Goal: Information Seeking & Learning: Learn about a topic

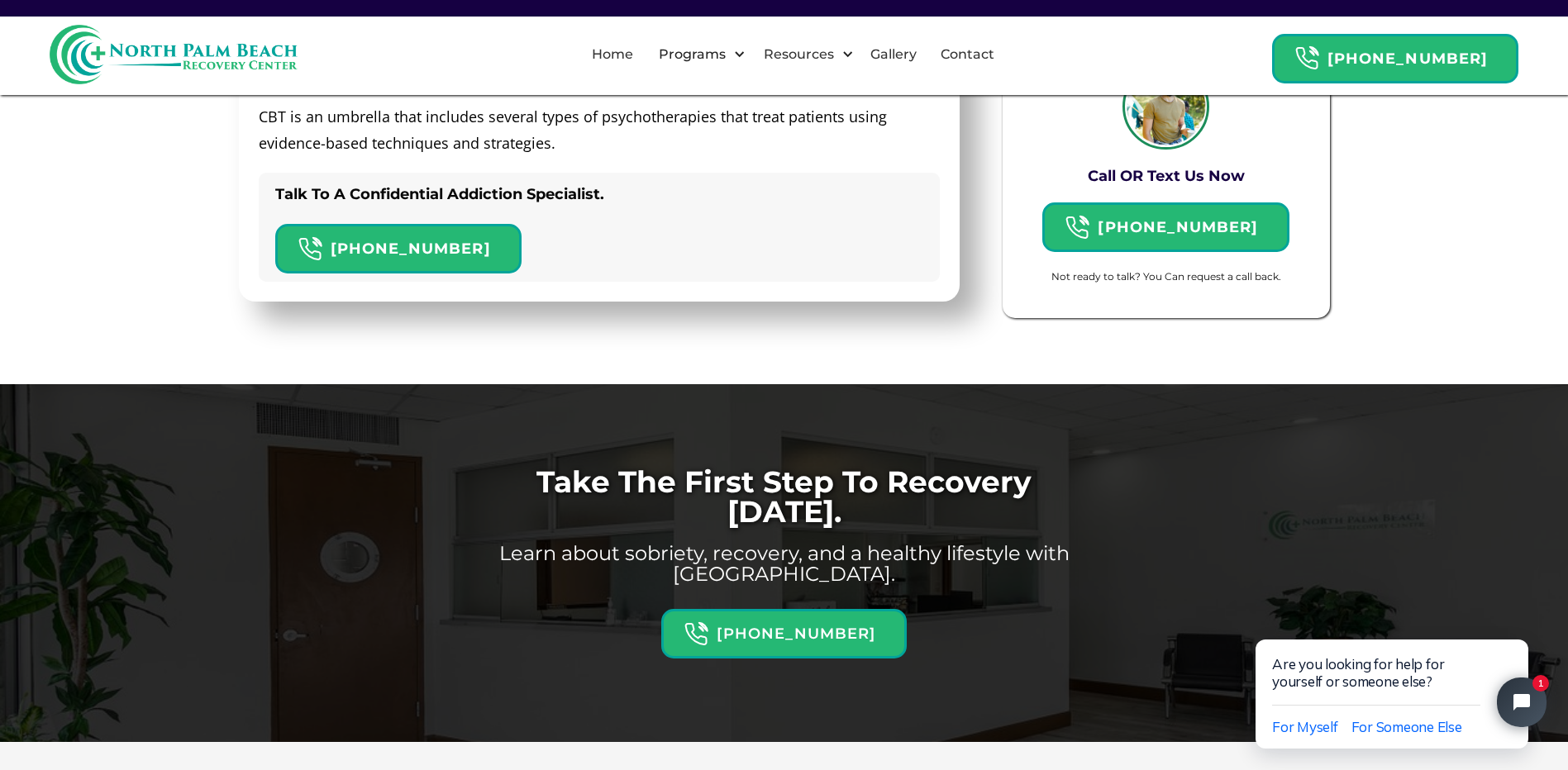
scroll to position [4579, 0]
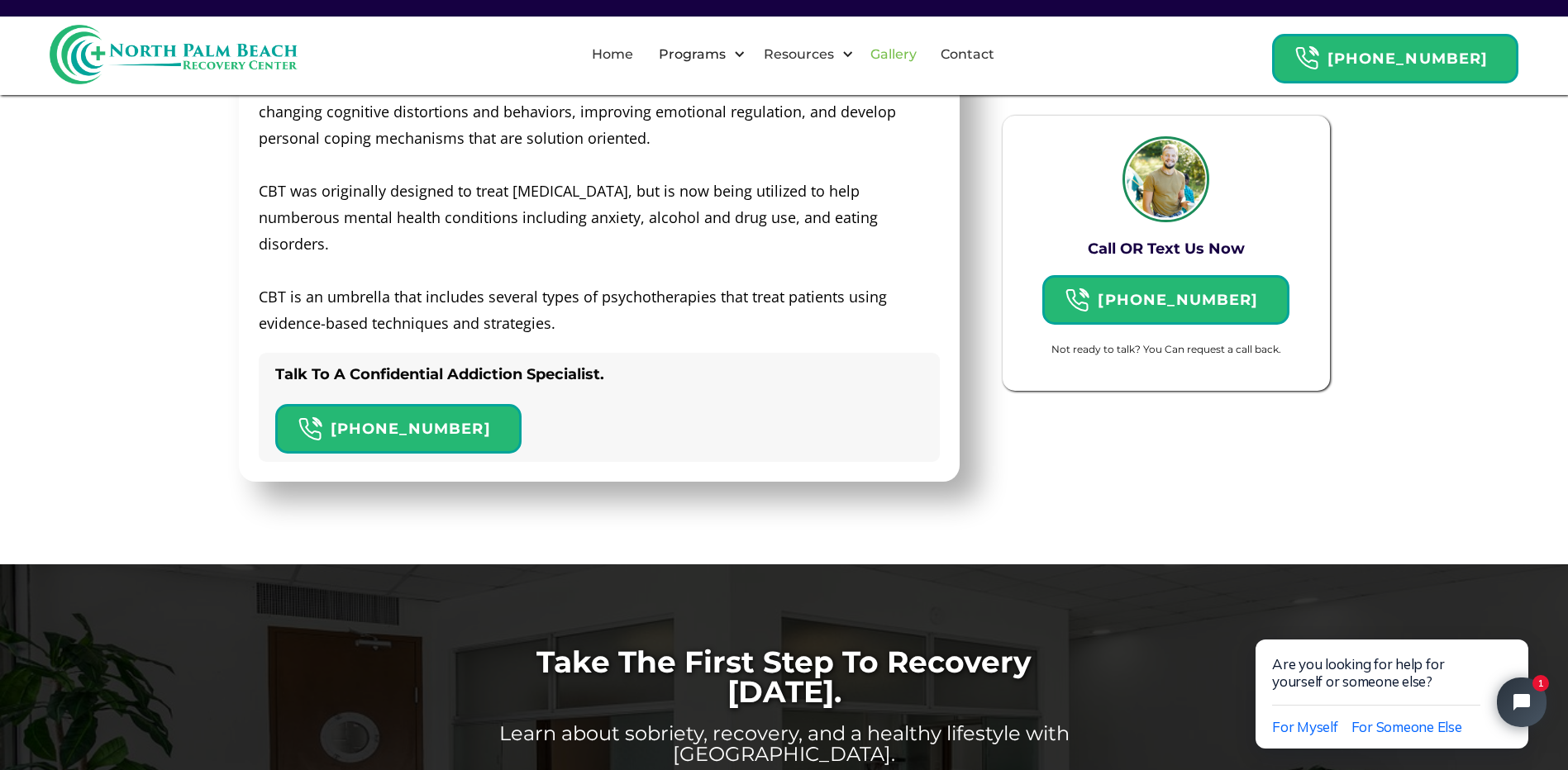
click at [920, 57] on link "Gallery" at bounding box center [893, 54] width 66 height 53
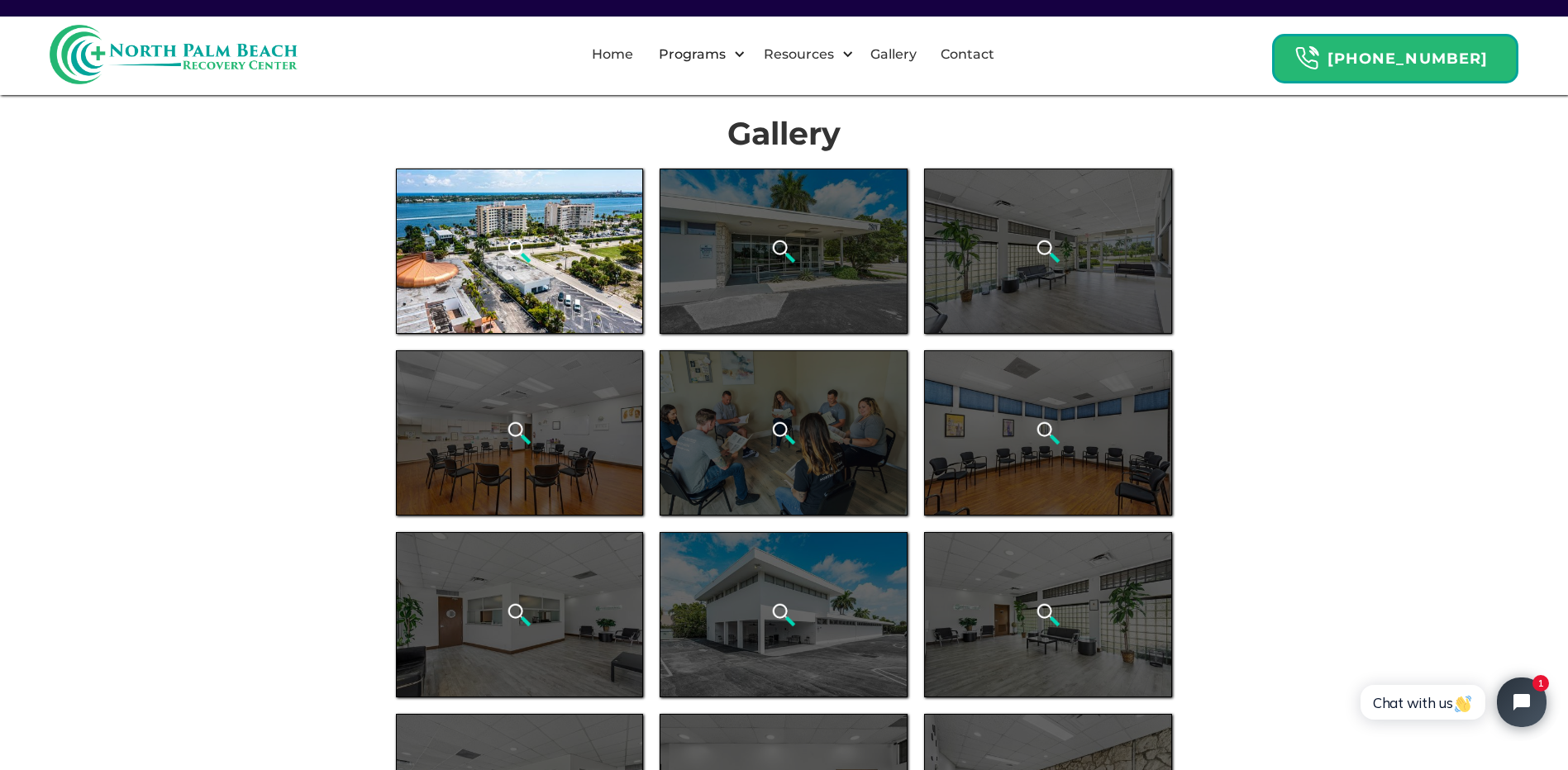
click at [534, 258] on div "open lightbox" at bounding box center [519, 251] width 248 height 166
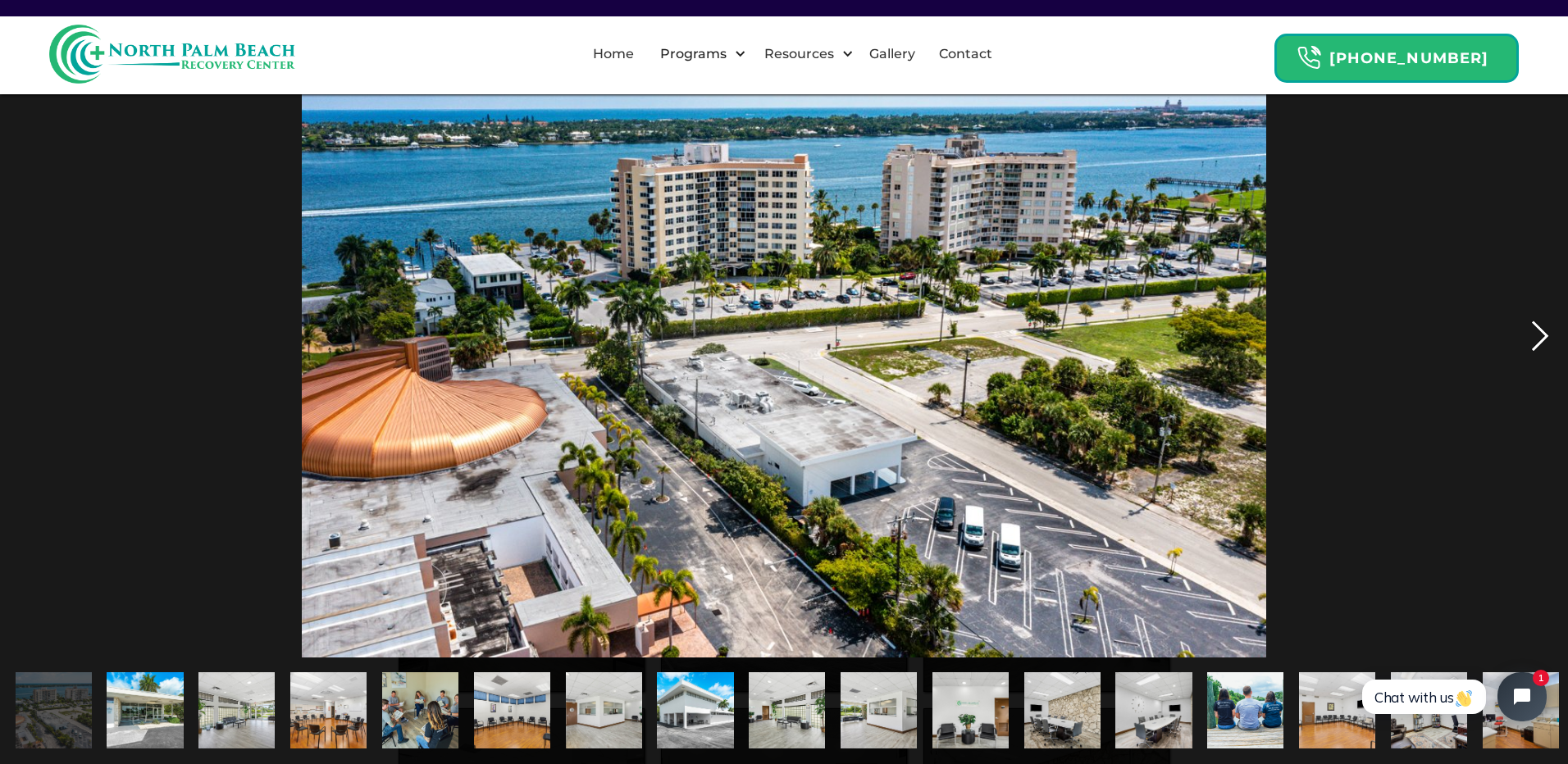
click at [1535, 328] on div "next image" at bounding box center [1539, 336] width 56 height 642
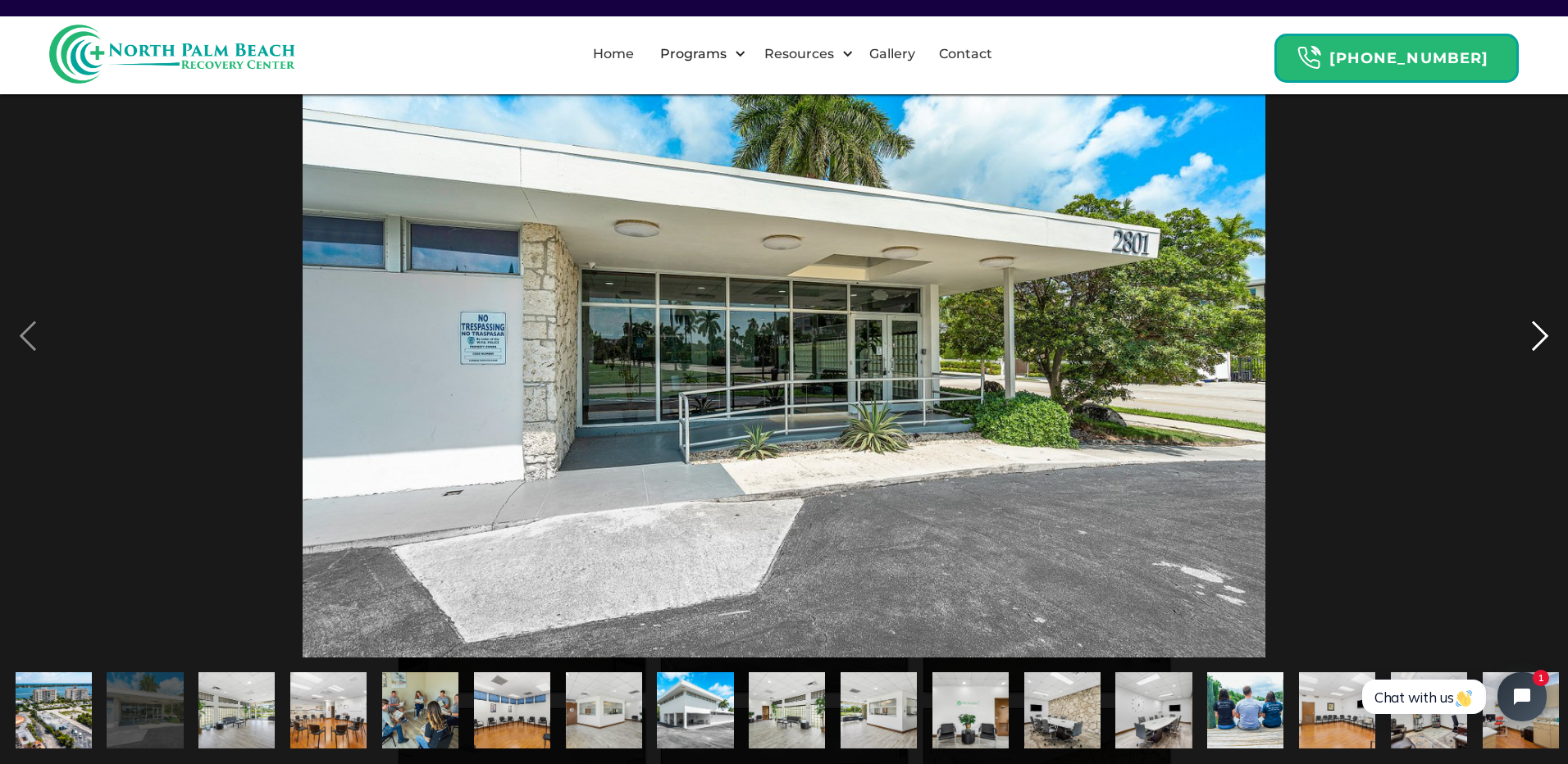
click at [1535, 328] on div "next image" at bounding box center [1539, 336] width 56 height 642
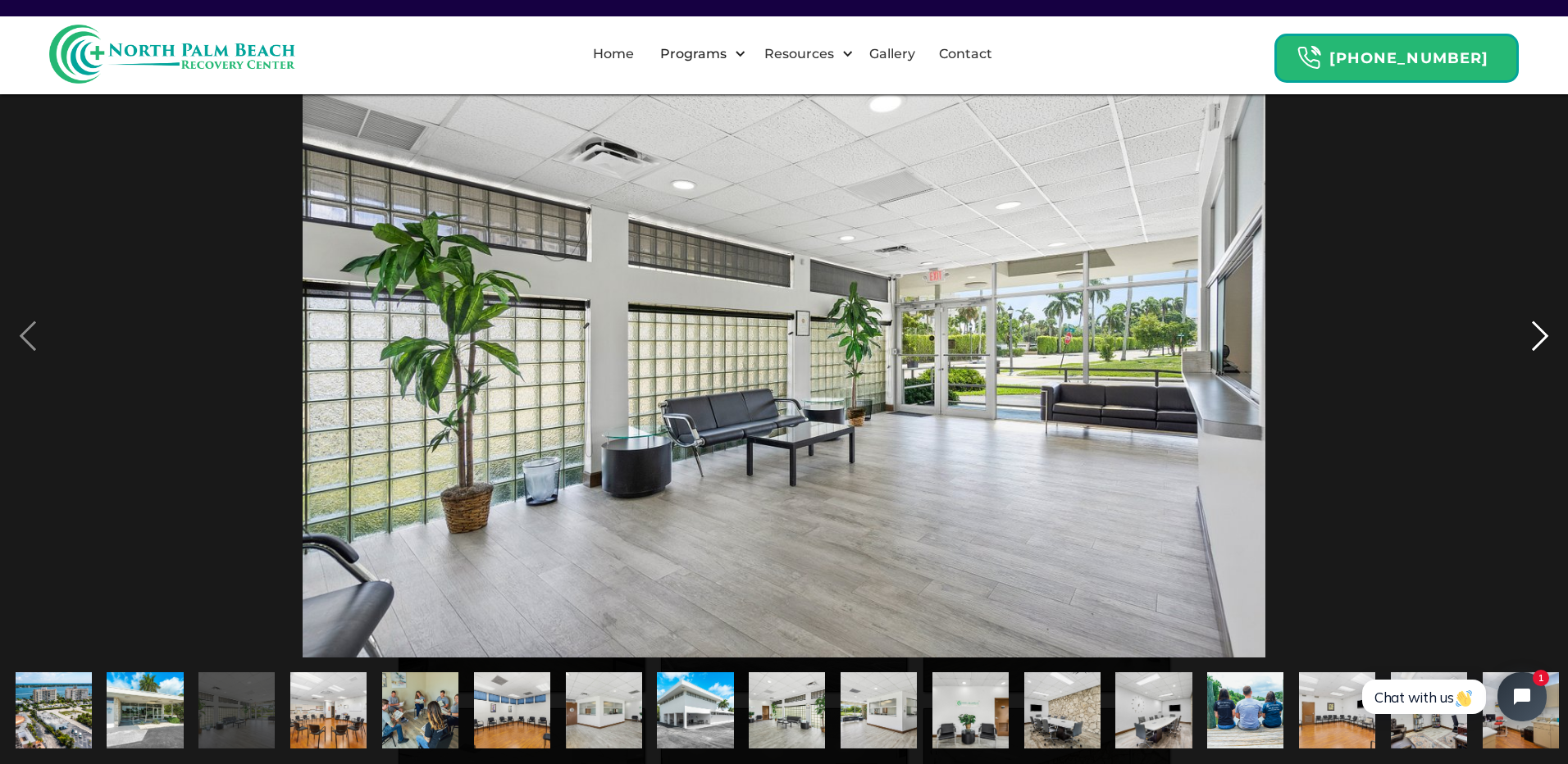
click at [1535, 328] on div "next image" at bounding box center [1539, 336] width 56 height 642
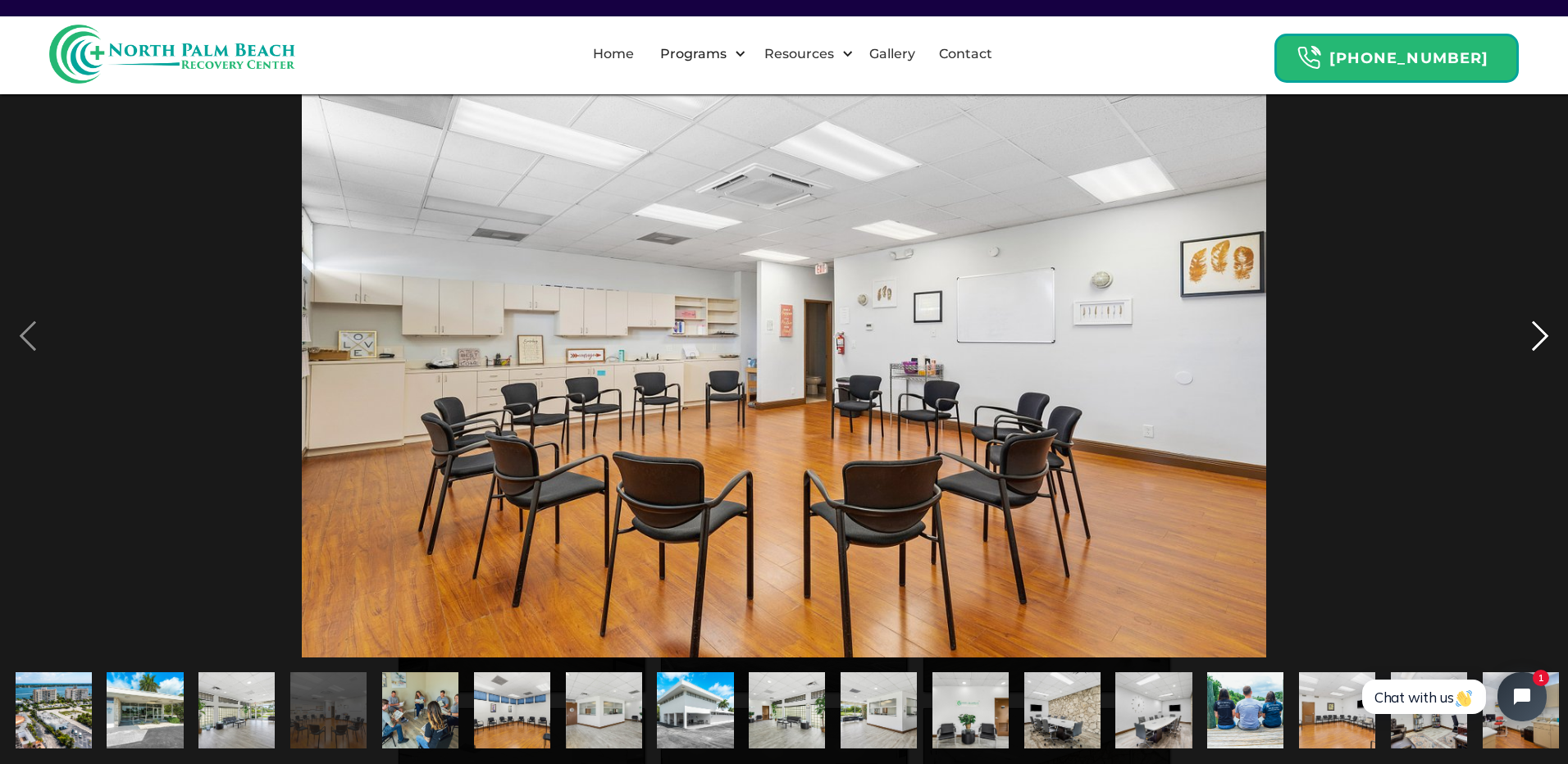
click at [1535, 328] on div "next image" at bounding box center [1539, 336] width 56 height 642
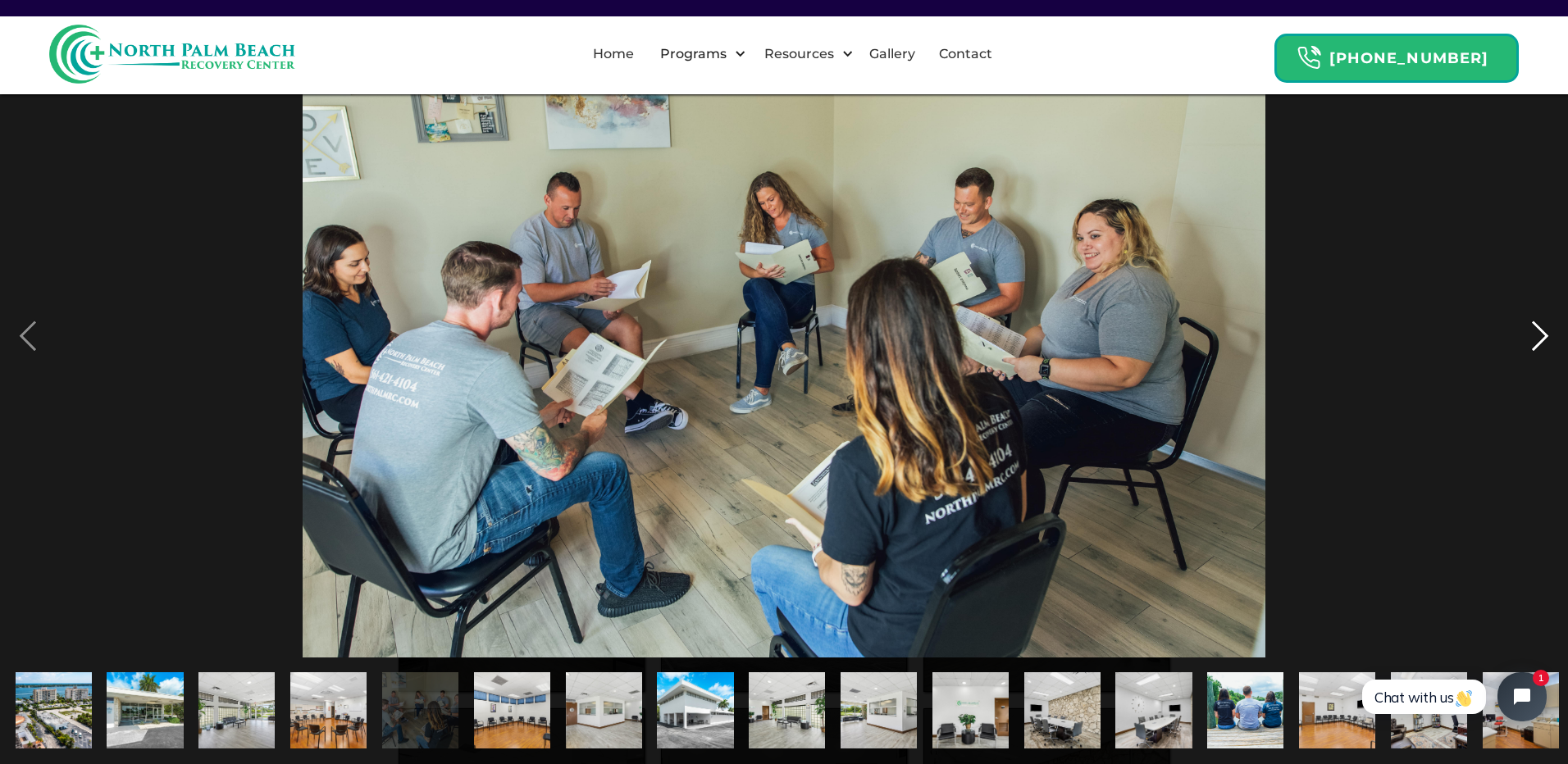
click at [1535, 328] on div "next image" at bounding box center [1539, 336] width 56 height 642
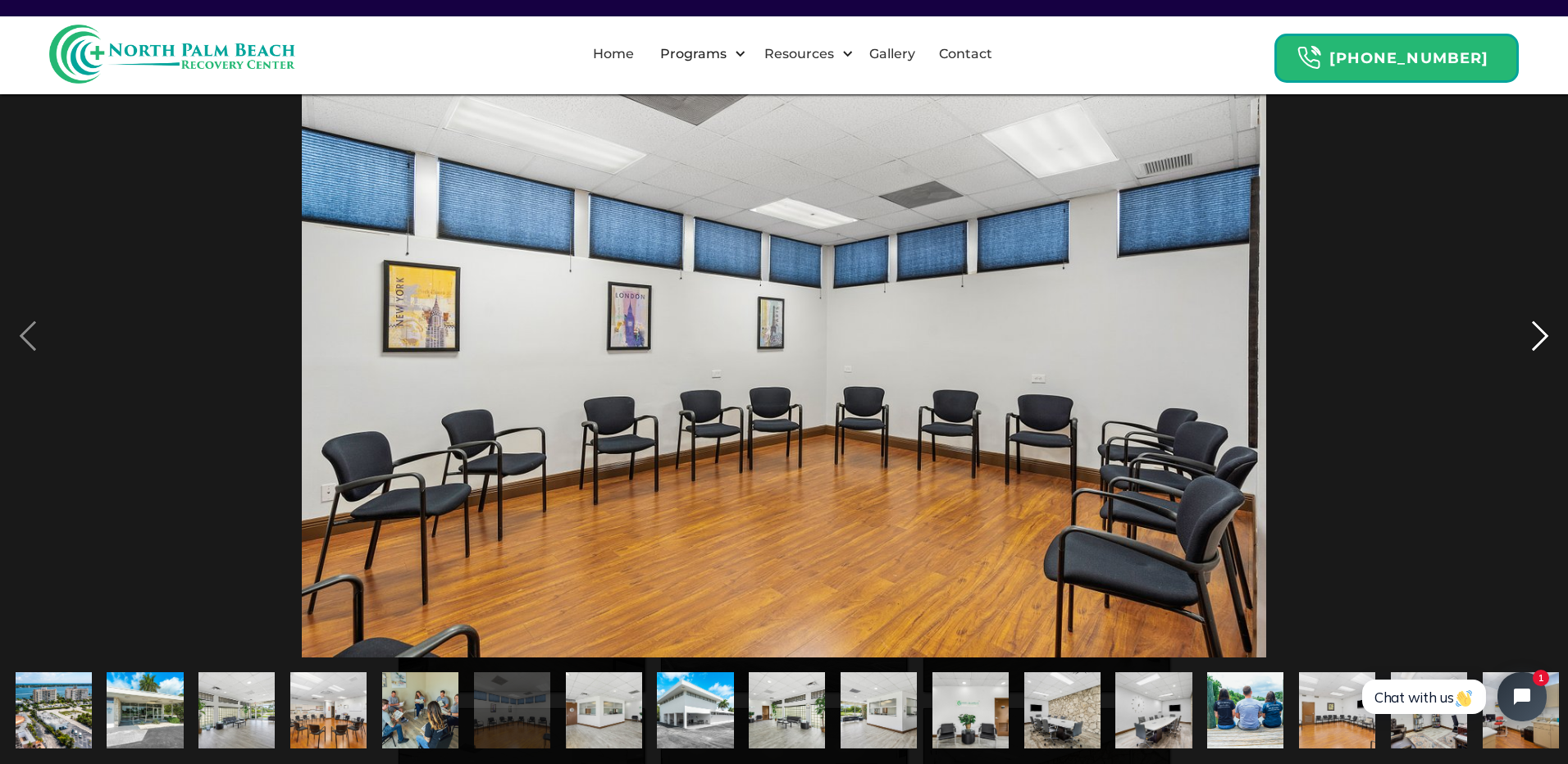
click at [1535, 328] on div "next image" at bounding box center [1539, 336] width 56 height 642
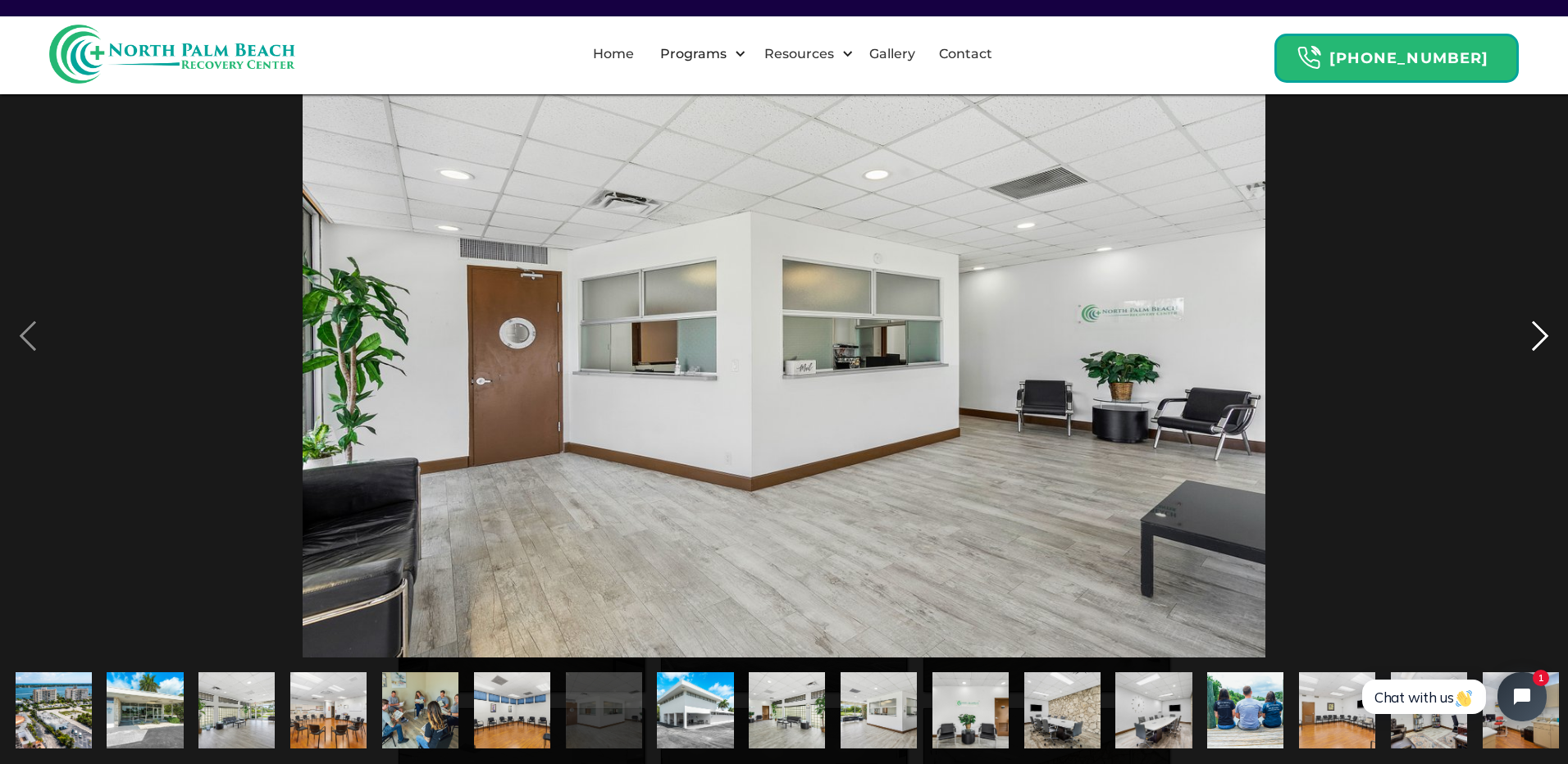
click at [1535, 328] on div "next image" at bounding box center [1539, 336] width 56 height 642
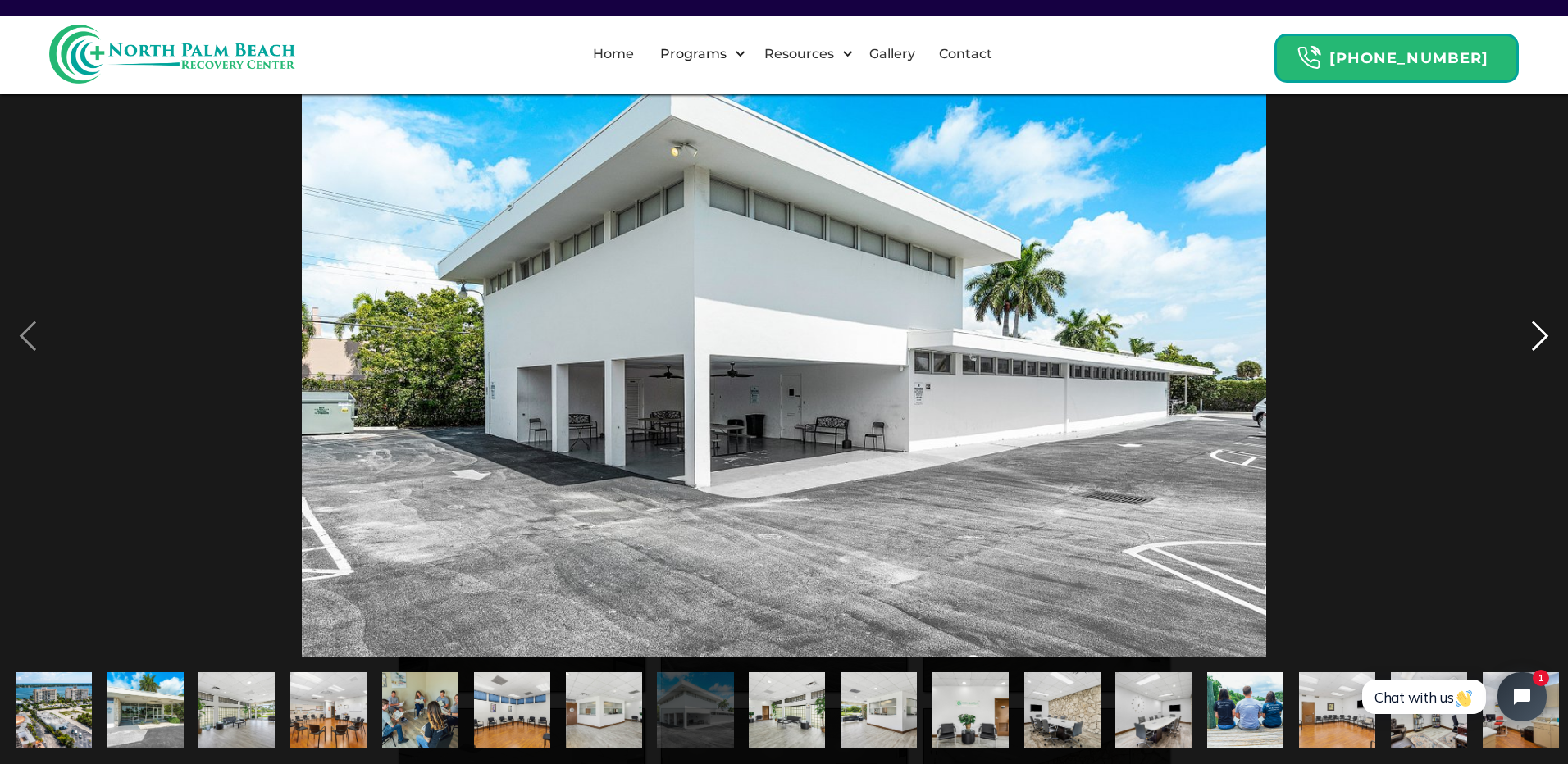
click at [1535, 328] on div "next image" at bounding box center [1539, 336] width 56 height 642
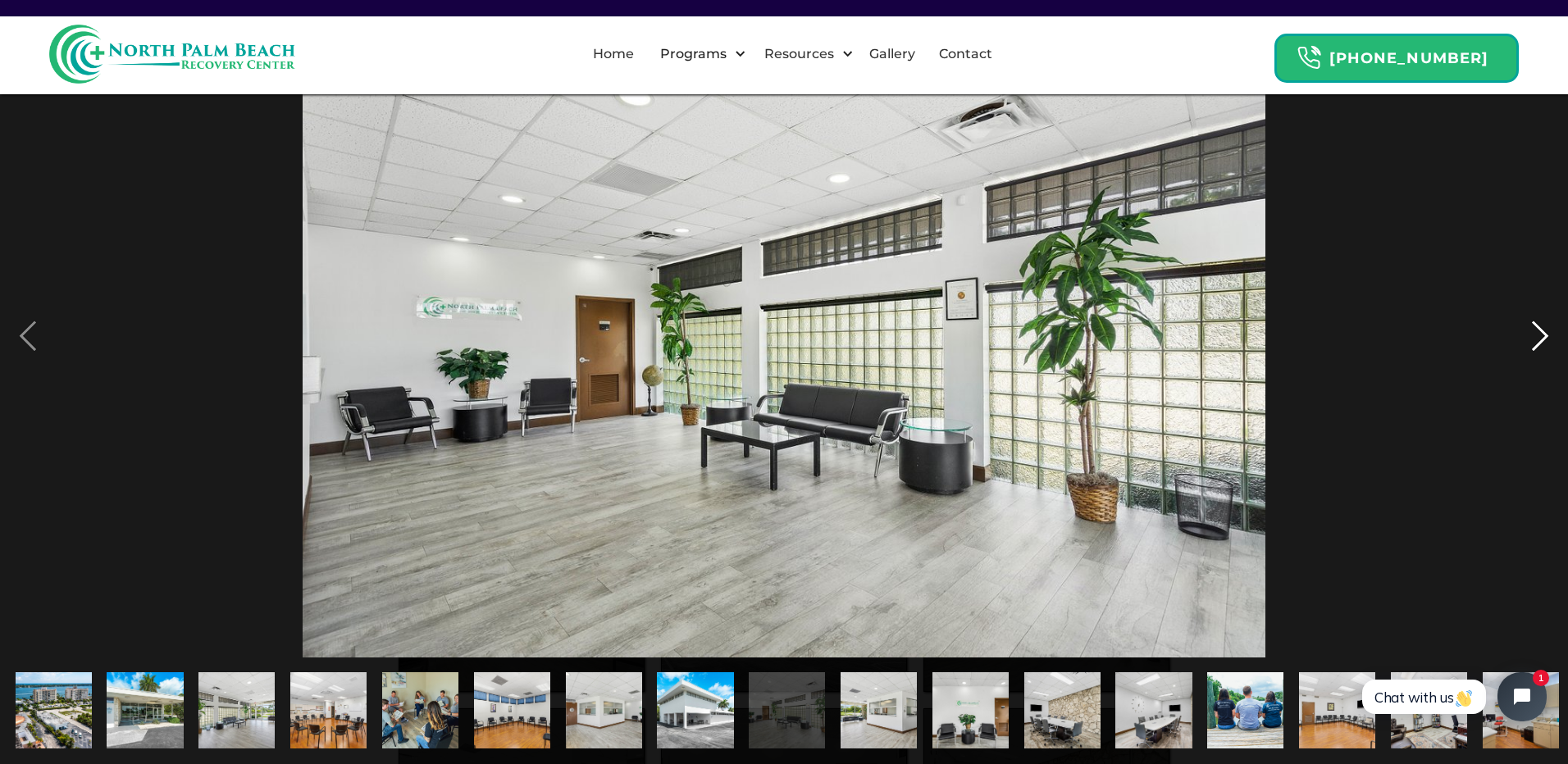
click at [1535, 328] on div "next image" at bounding box center [1539, 336] width 56 height 642
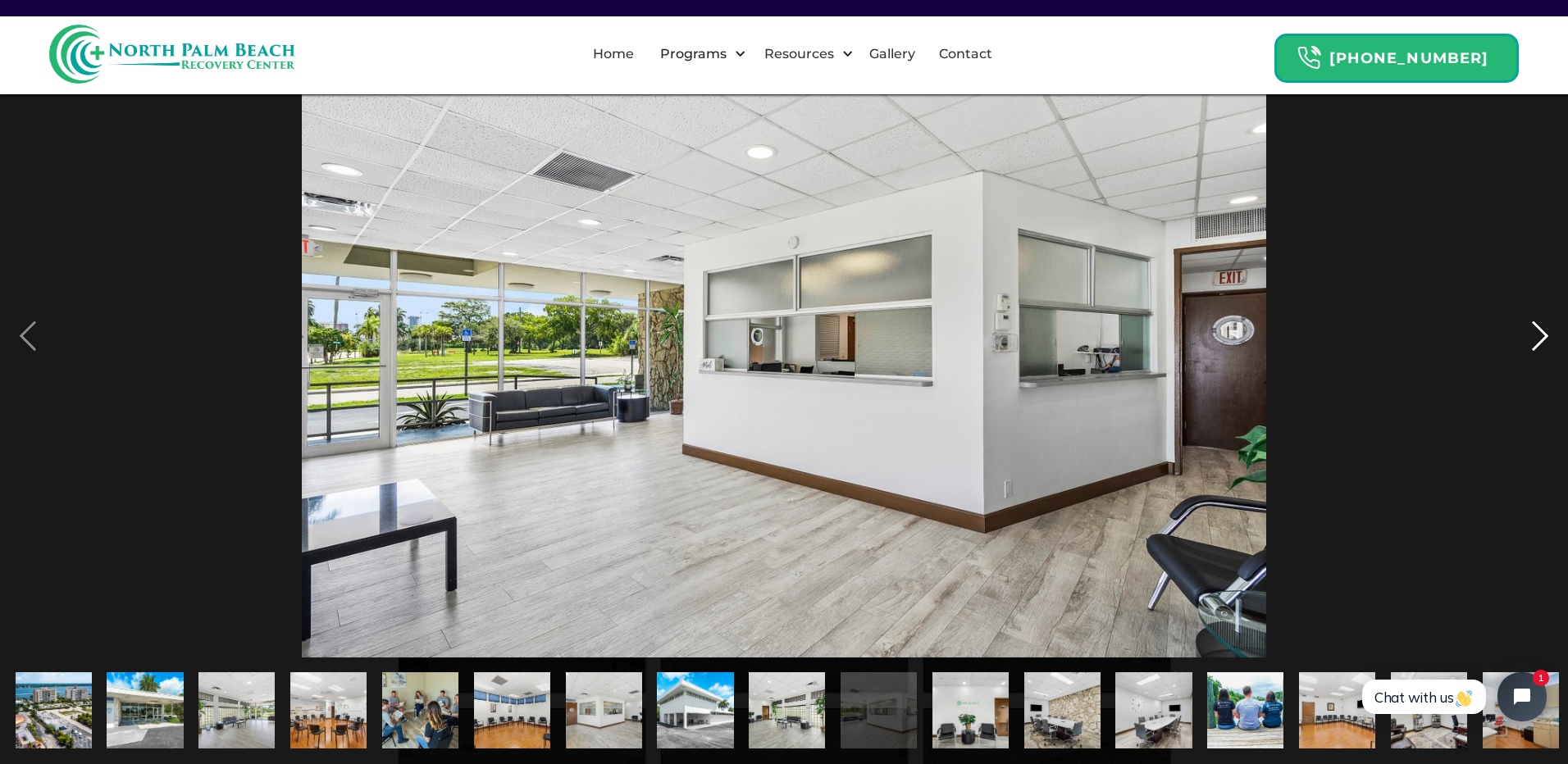
click at [1535, 328] on div "next image" at bounding box center [1539, 336] width 56 height 642
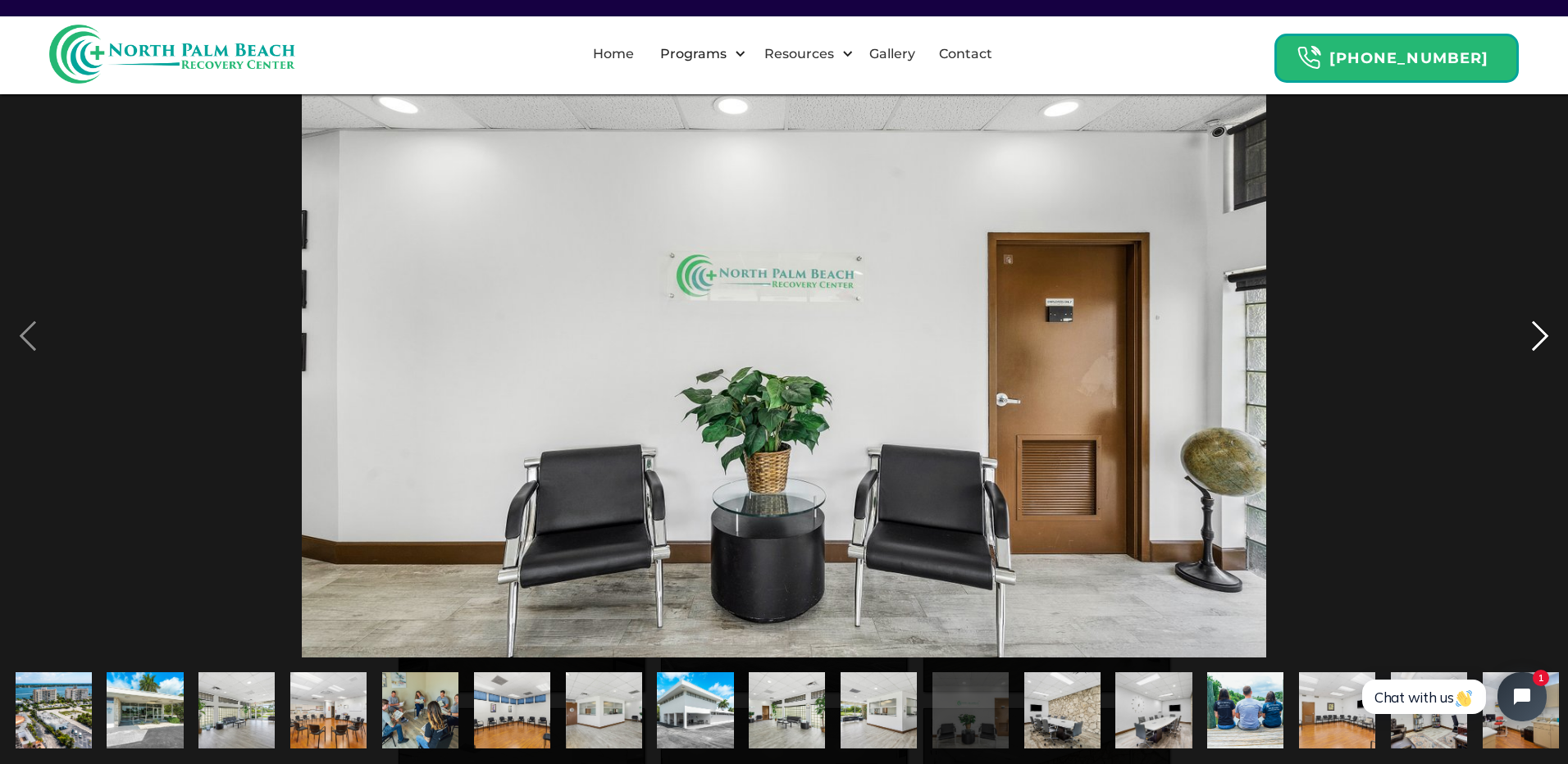
click at [1535, 328] on div "next image" at bounding box center [1539, 336] width 56 height 642
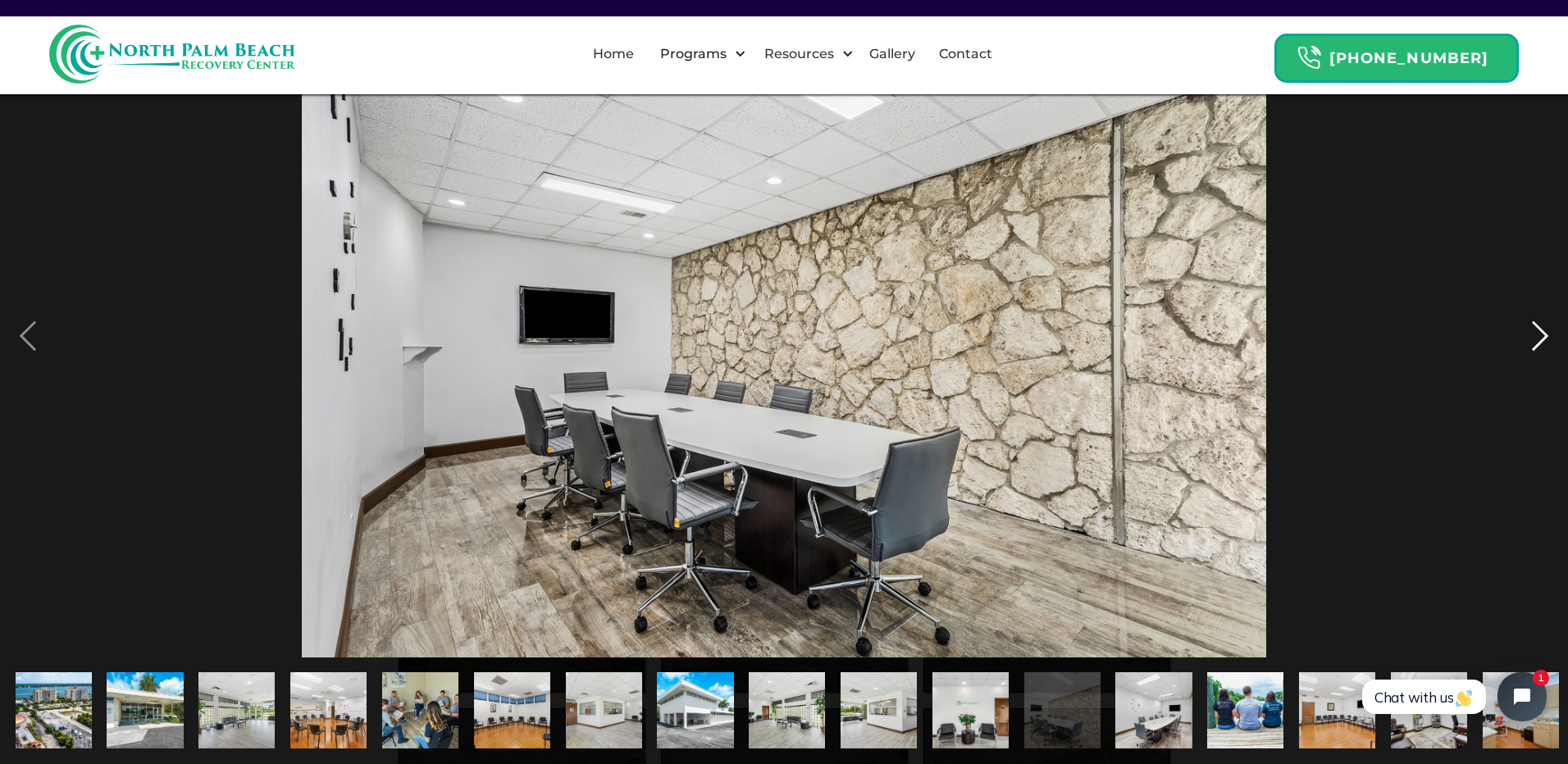
click at [1535, 328] on div "next image" at bounding box center [1539, 336] width 56 height 642
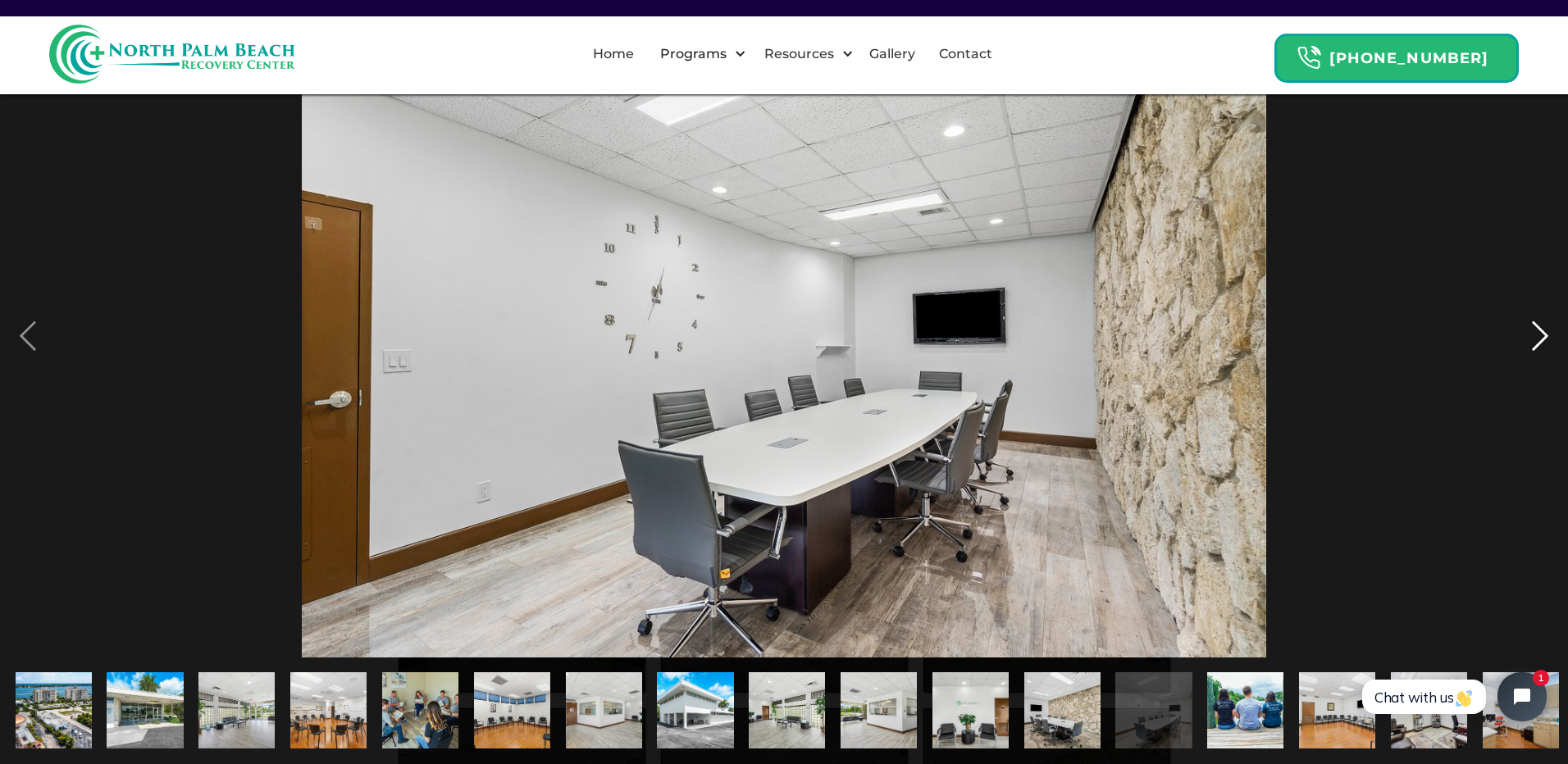
click at [1535, 328] on div "next image" at bounding box center [1539, 336] width 56 height 642
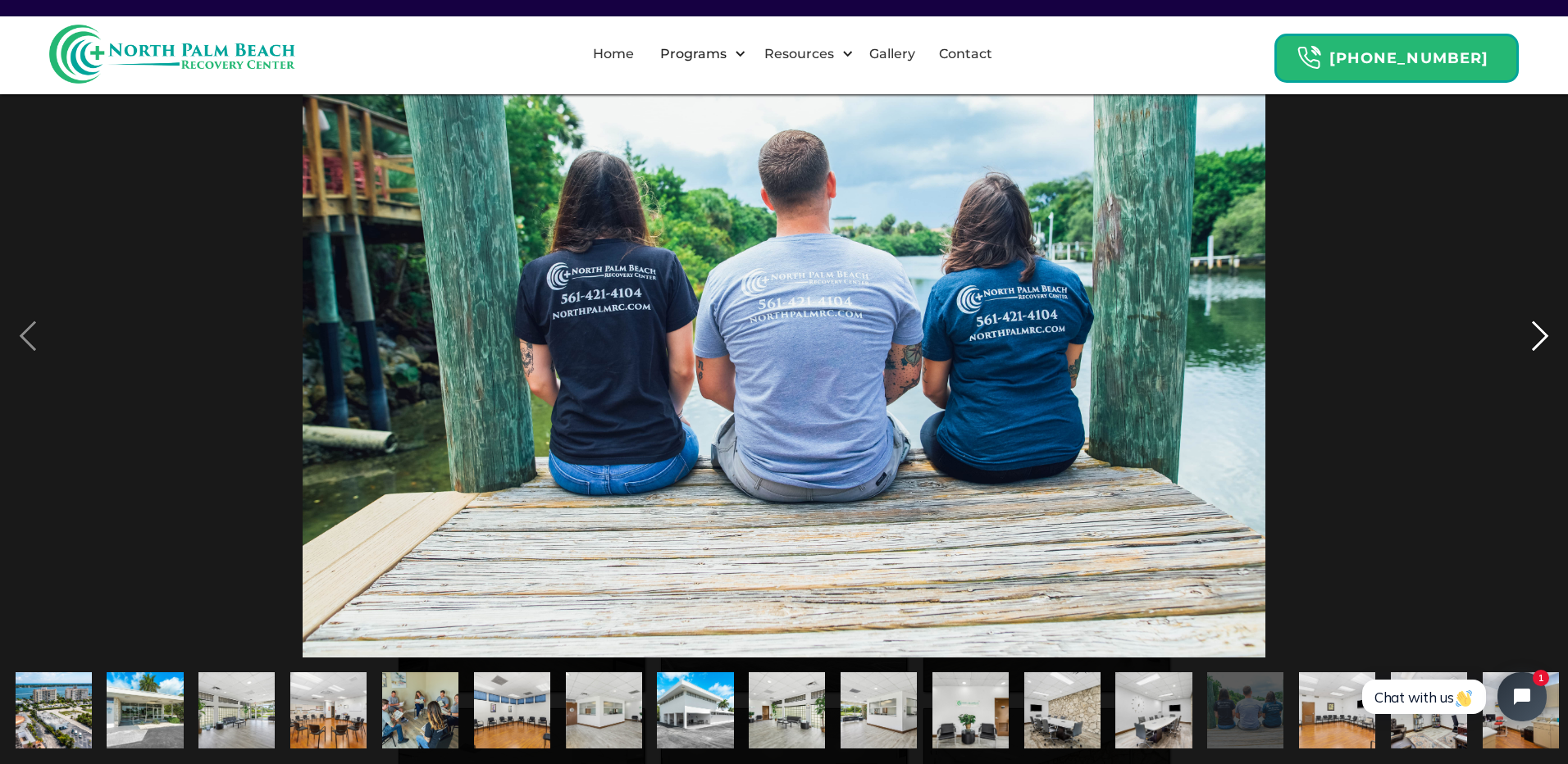
click at [1535, 328] on div "next image" at bounding box center [1539, 336] width 56 height 642
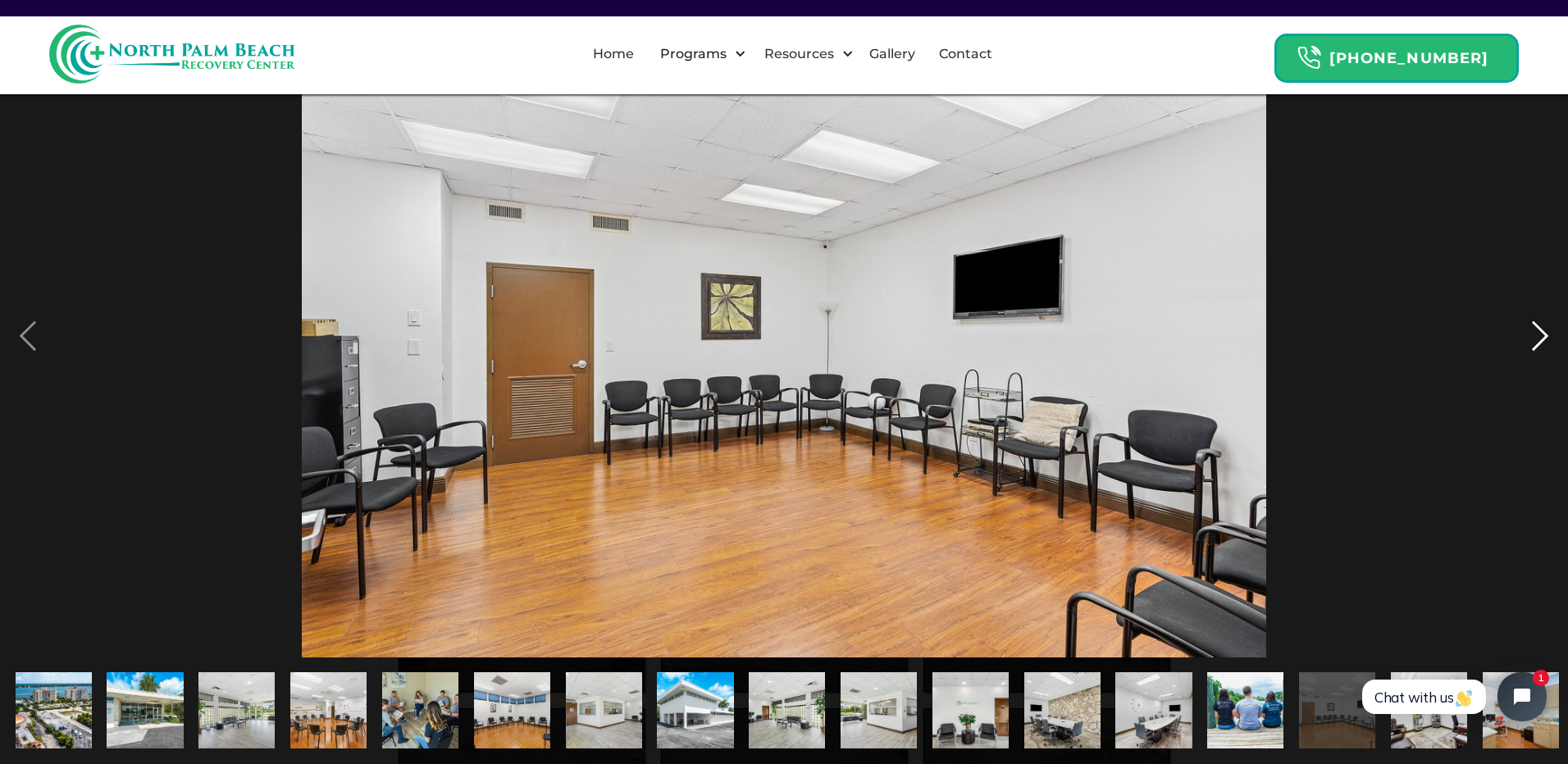
click at [1535, 328] on div "next image" at bounding box center [1539, 336] width 56 height 642
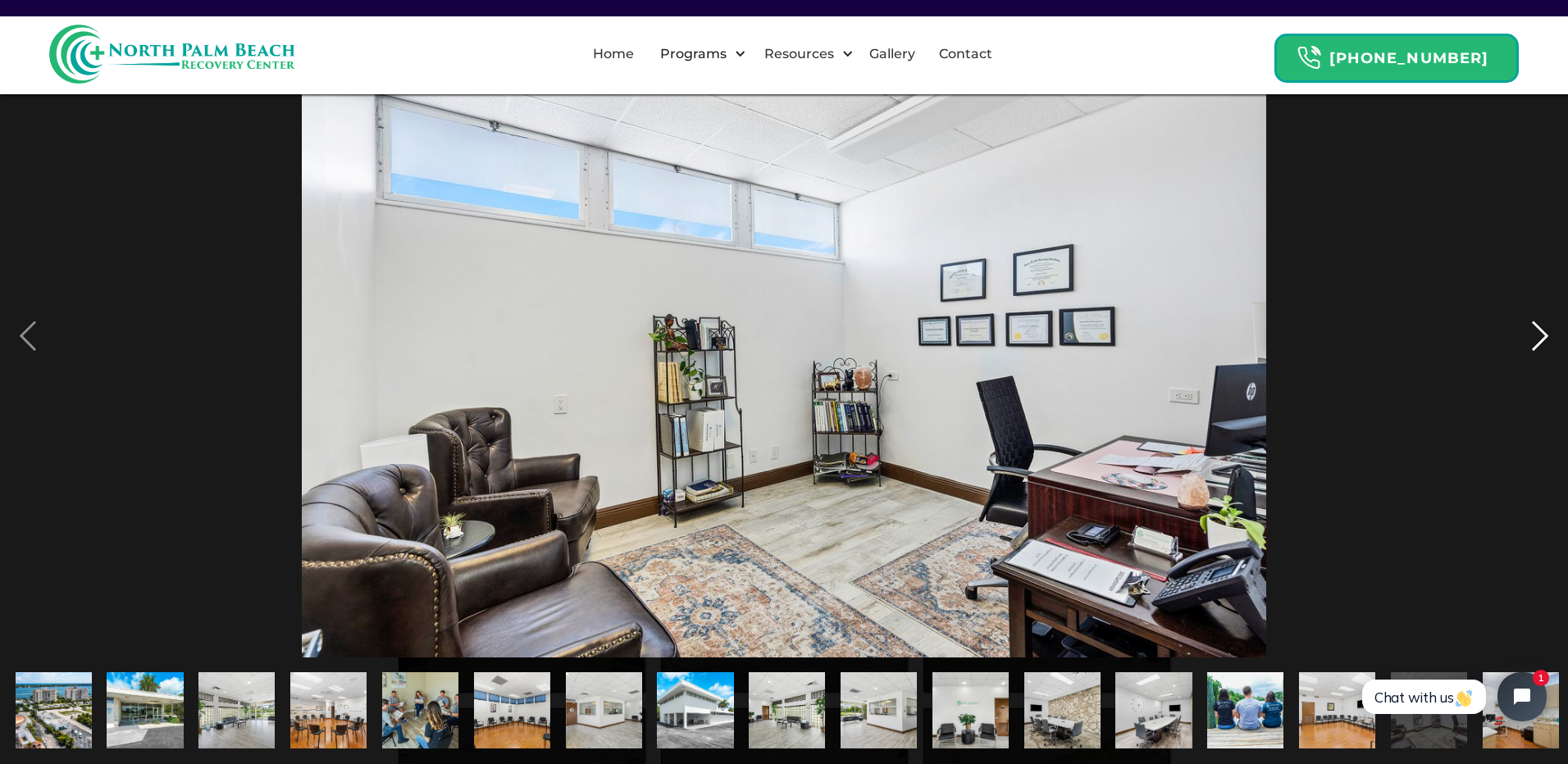
click at [1535, 328] on div "next image" at bounding box center [1539, 336] width 56 height 642
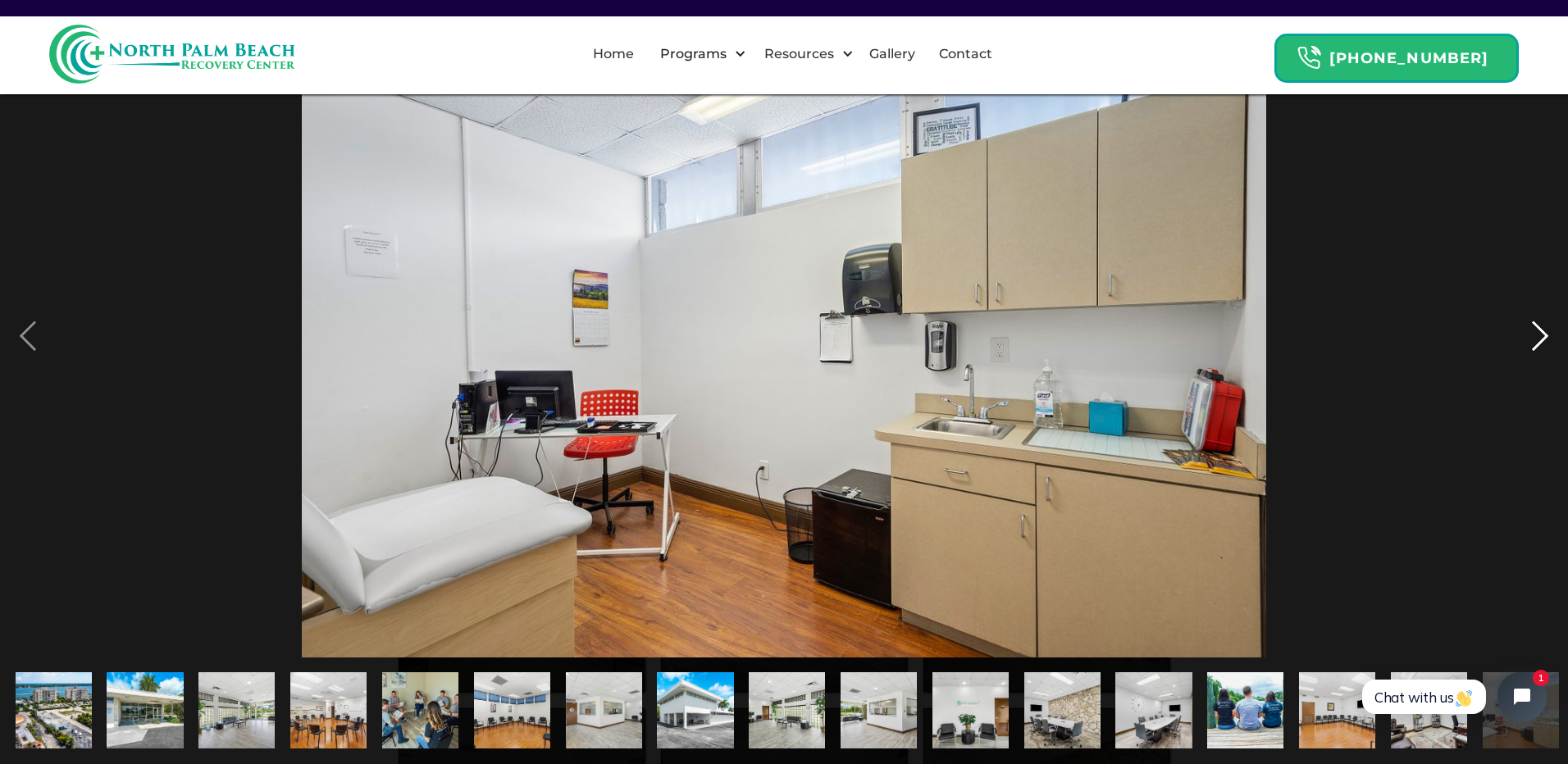
click at [1535, 328] on div "next image" at bounding box center [1539, 336] width 56 height 642
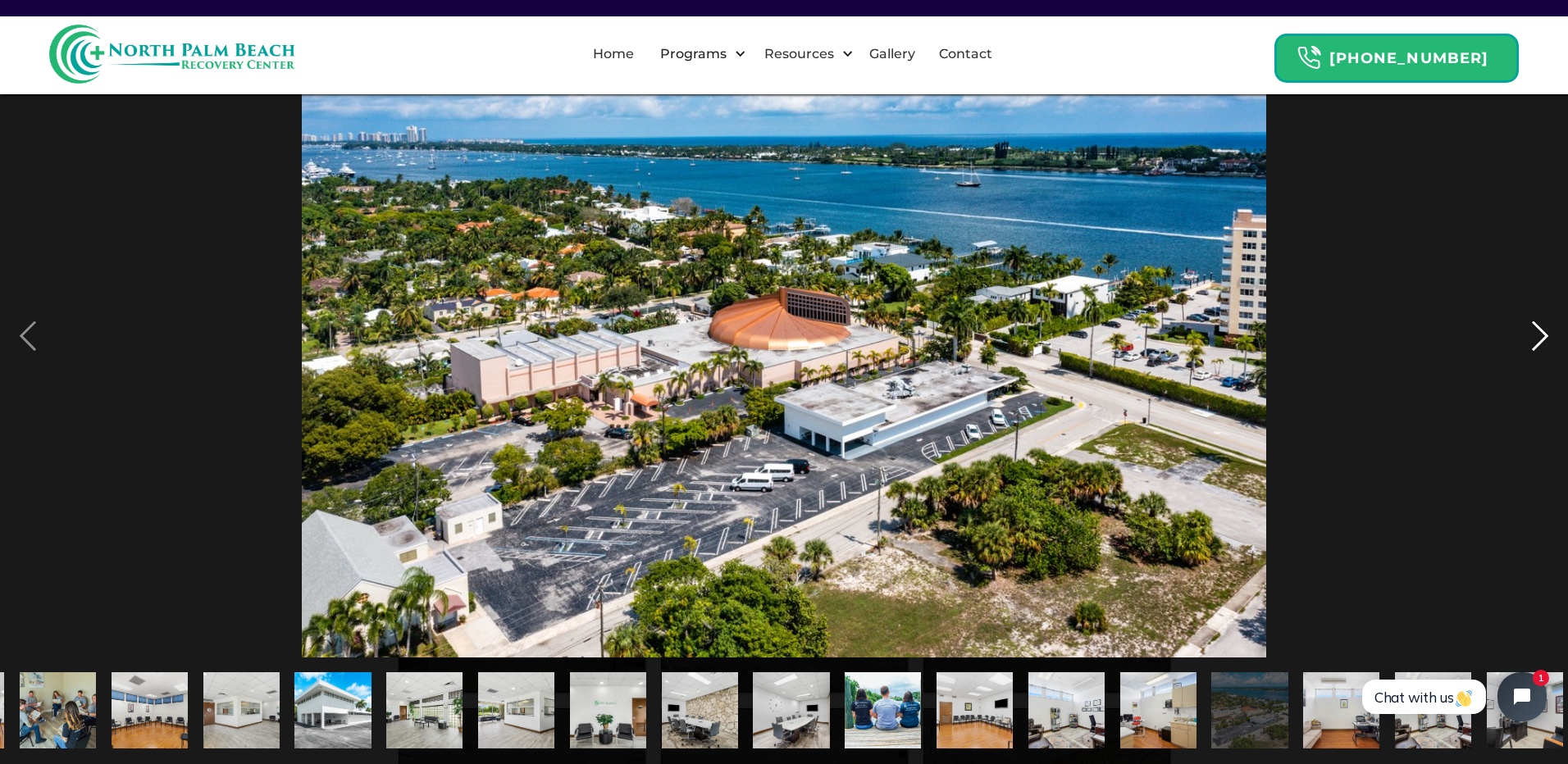
scroll to position [0, 373]
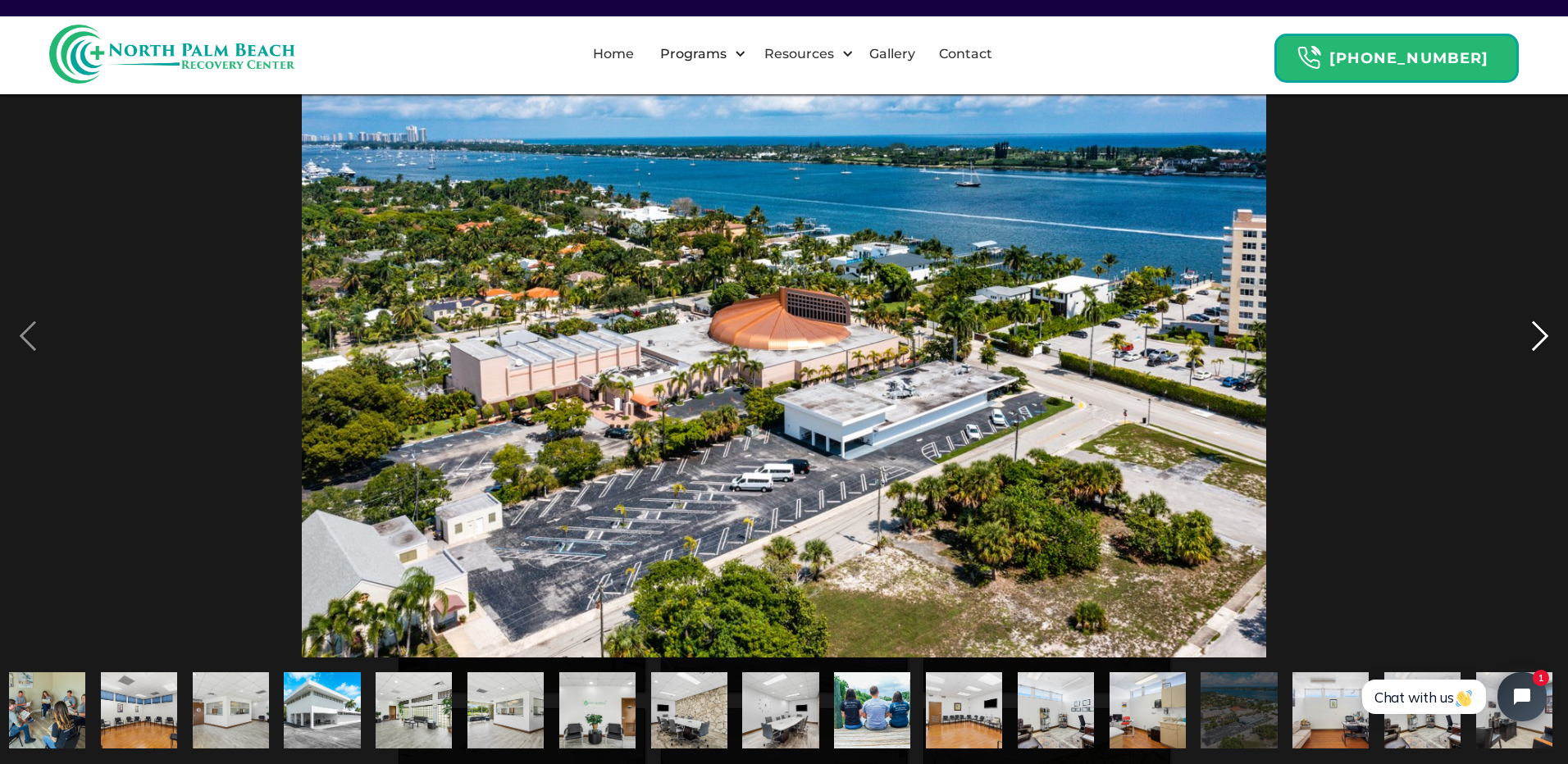
click at [1535, 328] on div "next image" at bounding box center [1539, 336] width 56 height 642
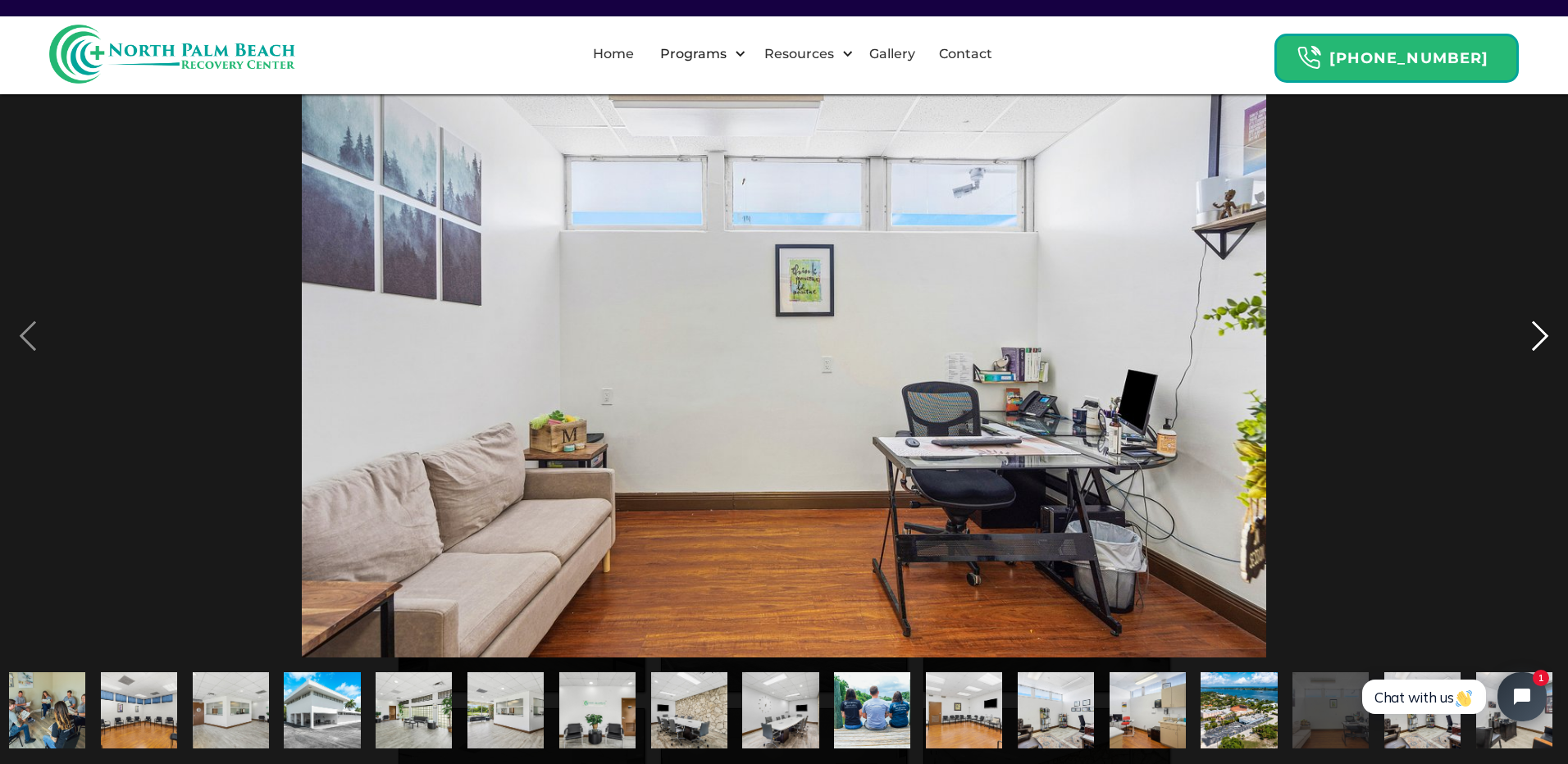
click at [1535, 328] on div "next image" at bounding box center [1539, 336] width 56 height 642
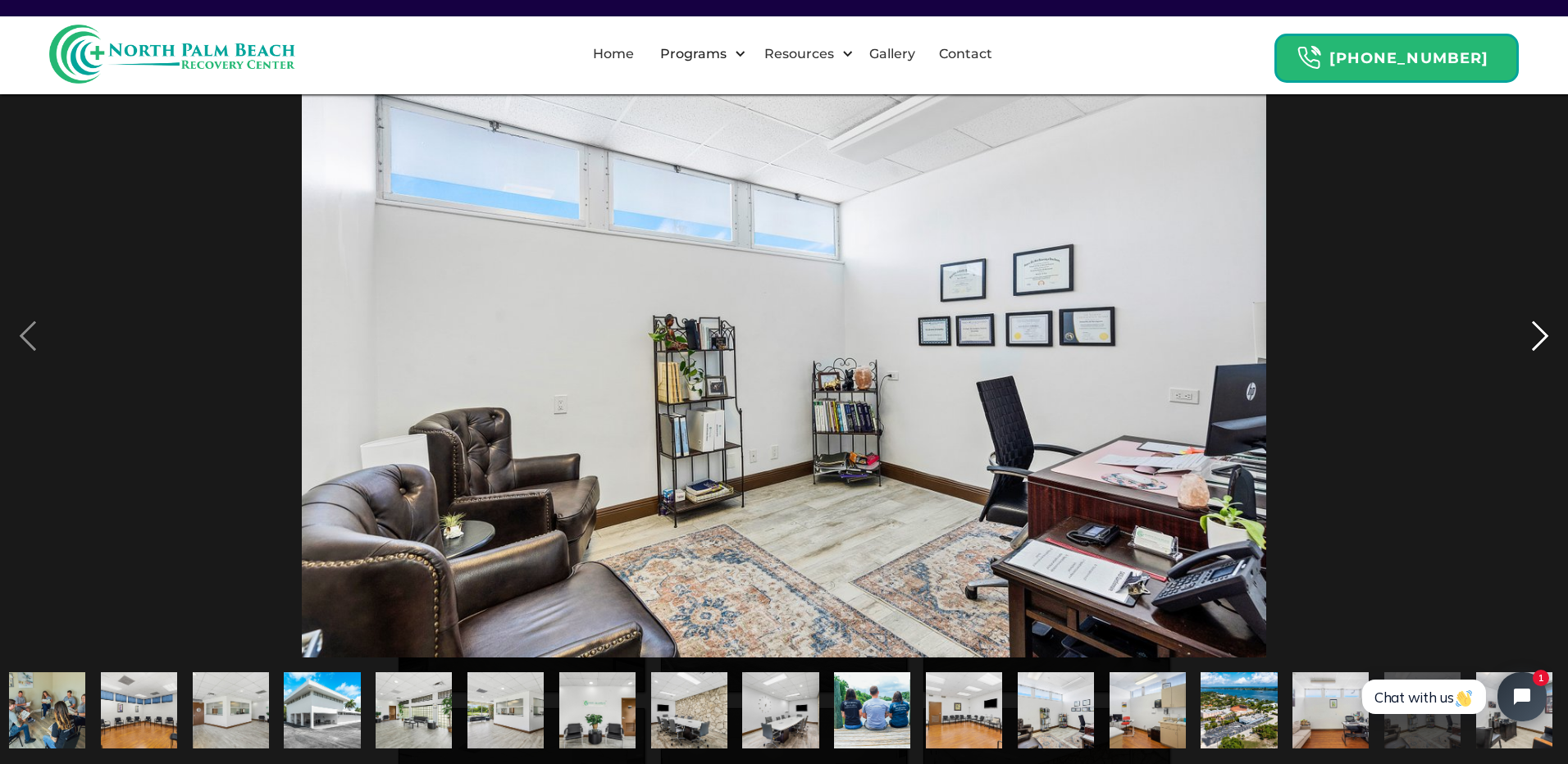
click at [1535, 328] on div "next image" at bounding box center [1539, 336] width 56 height 642
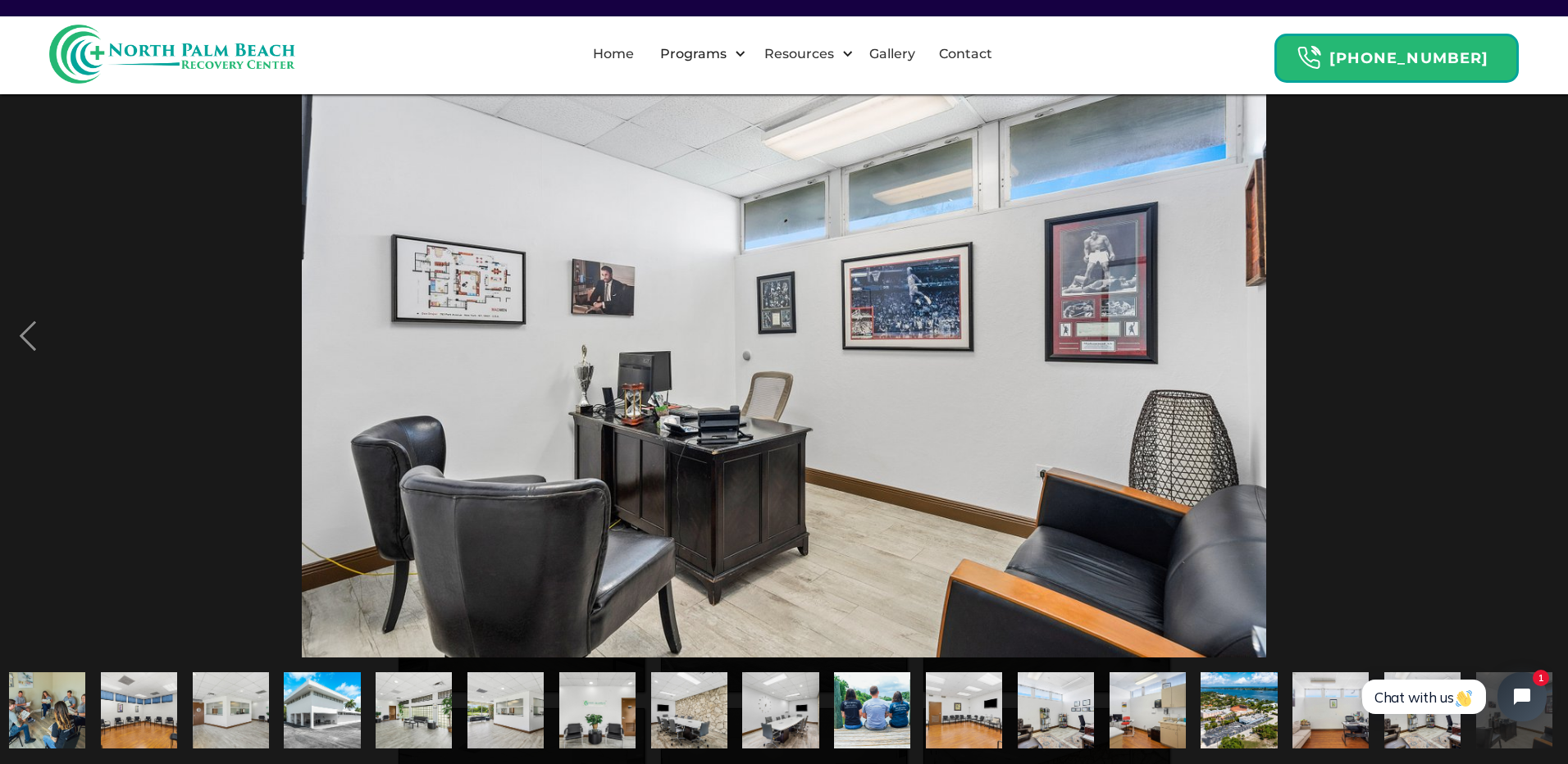
click at [1535, 328] on div "next image" at bounding box center [1539, 336] width 56 height 642
click at [1546, 363] on div "next image" at bounding box center [1539, 336] width 56 height 642
